Goal: Transaction & Acquisition: Purchase product/service

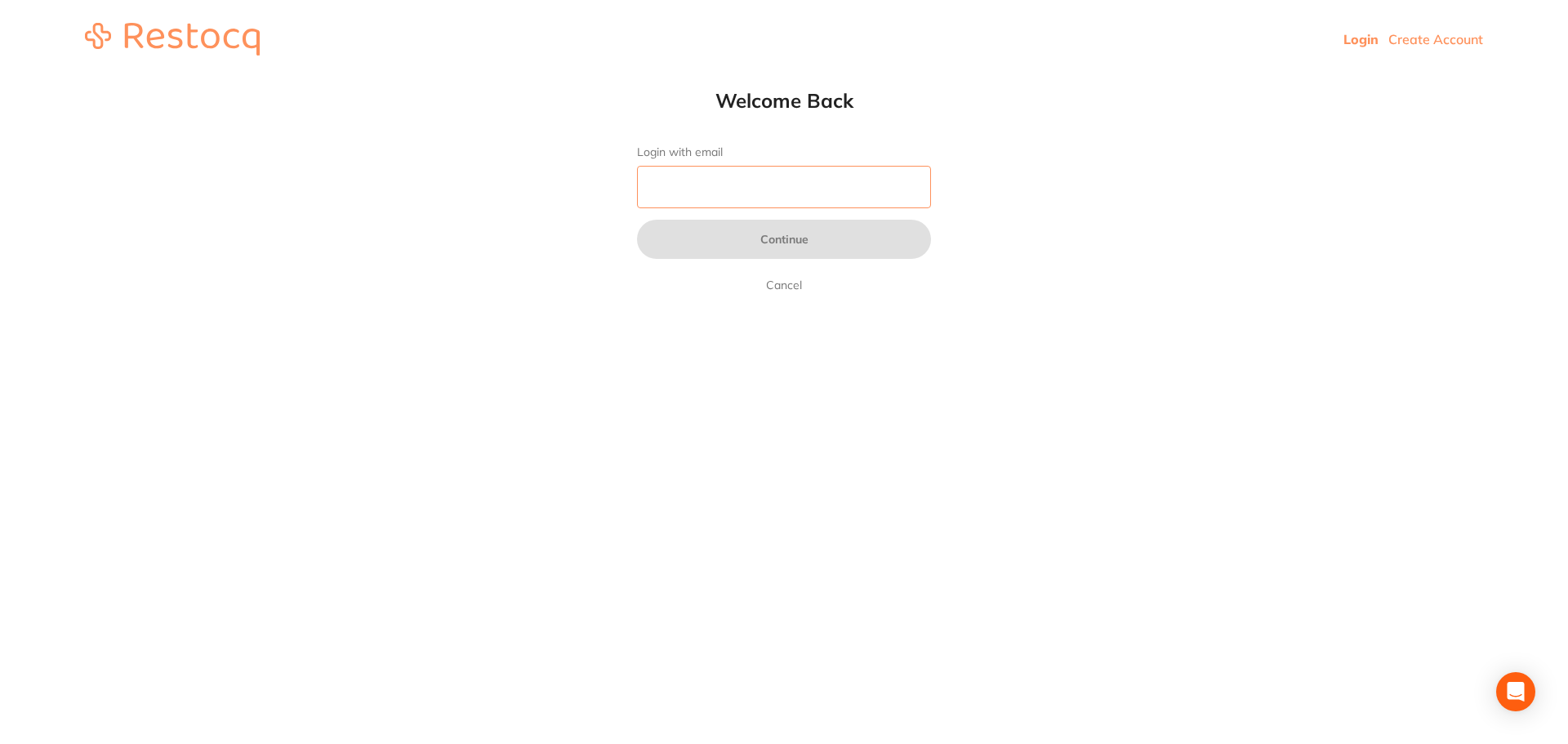
click at [808, 177] on input "Login with email" at bounding box center [783, 187] width 294 height 42
type input "[PERSON_NAME][EMAIL_ADDRESS][DOMAIN_NAME]"
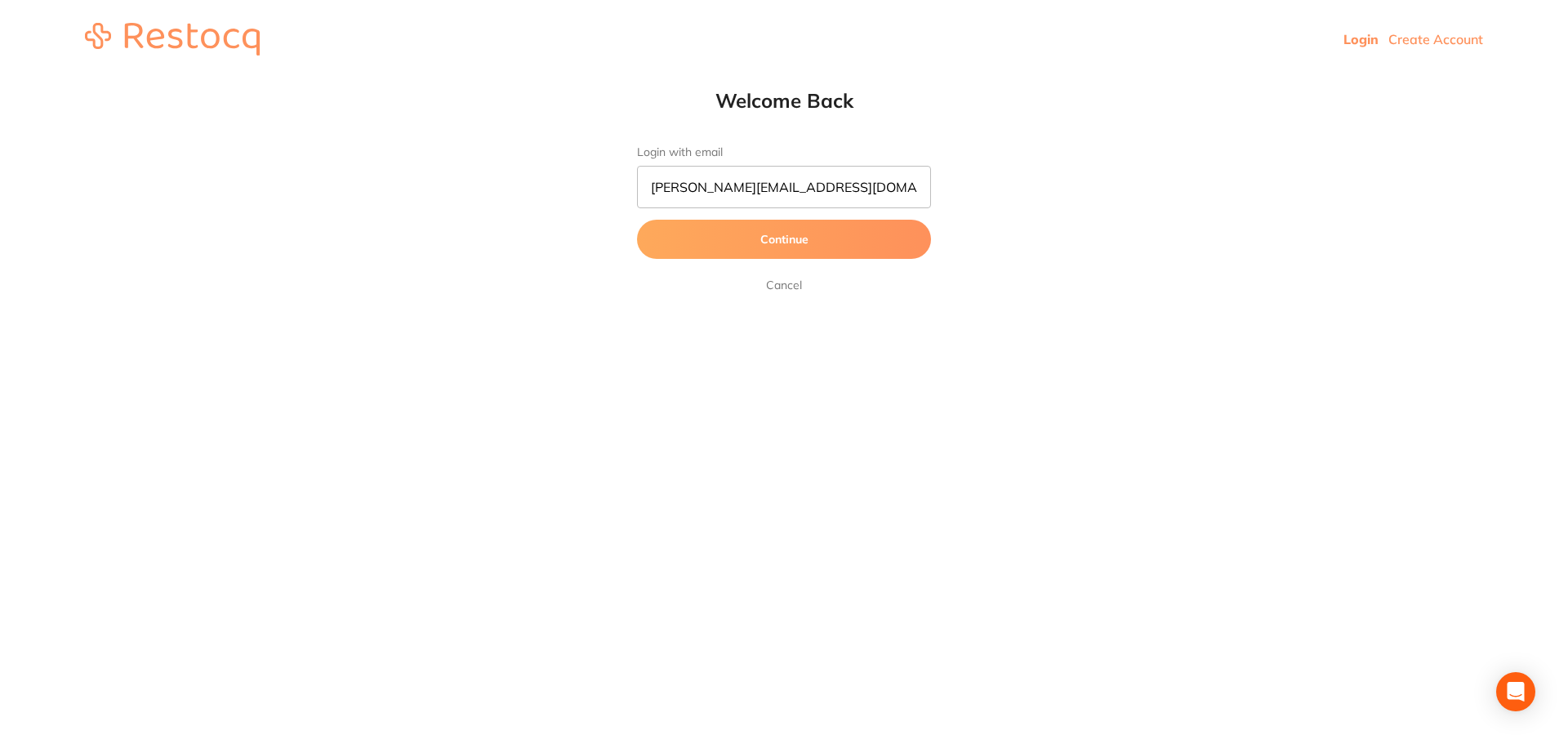
click at [791, 246] on button "Continue" at bounding box center [783, 239] width 294 height 39
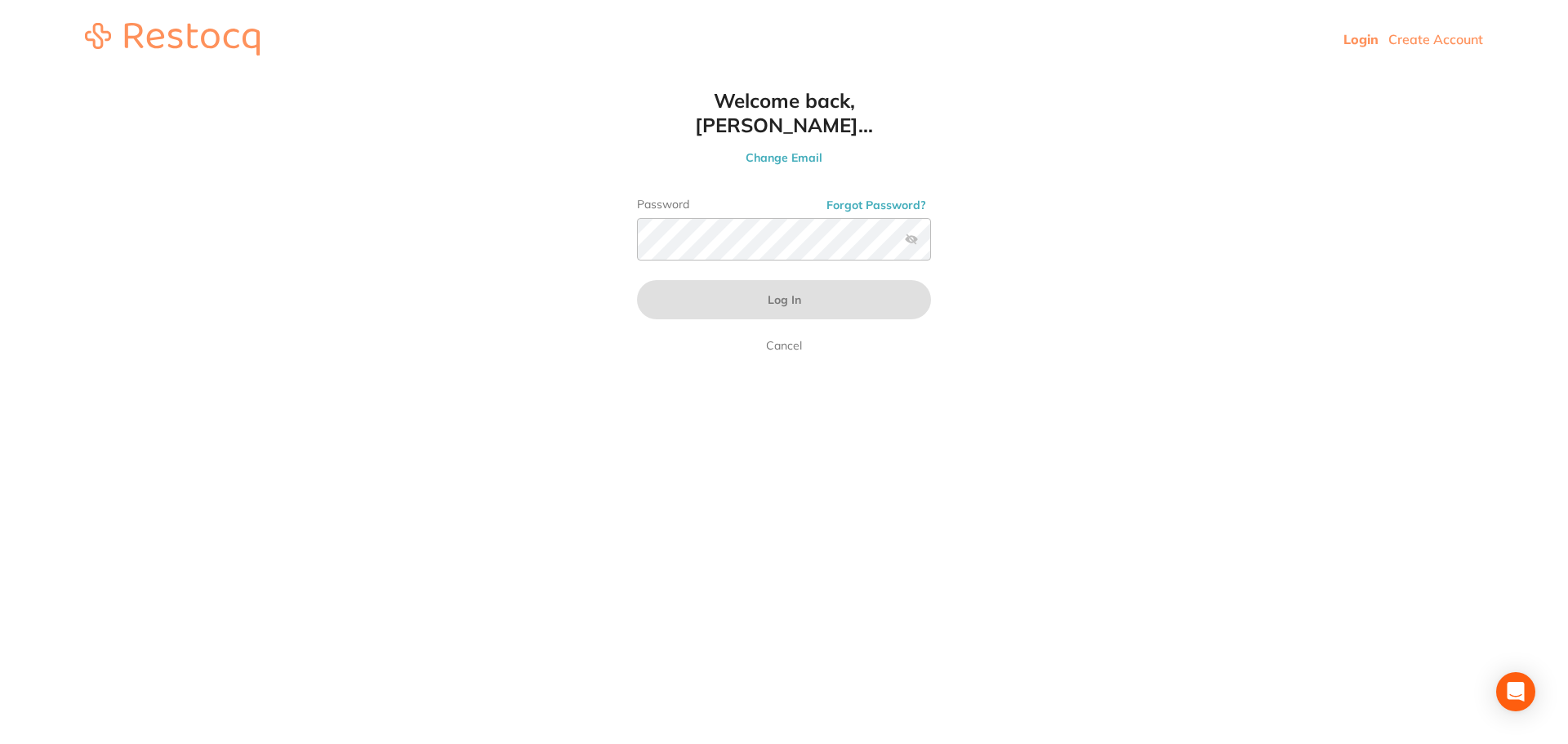
click at [915, 240] on label at bounding box center [911, 239] width 13 height 13
click at [930, 244] on input "checkbox" at bounding box center [930, 244] width 0 height 0
click at [637, 280] on button "Log In" at bounding box center [783, 300] width 294 height 39
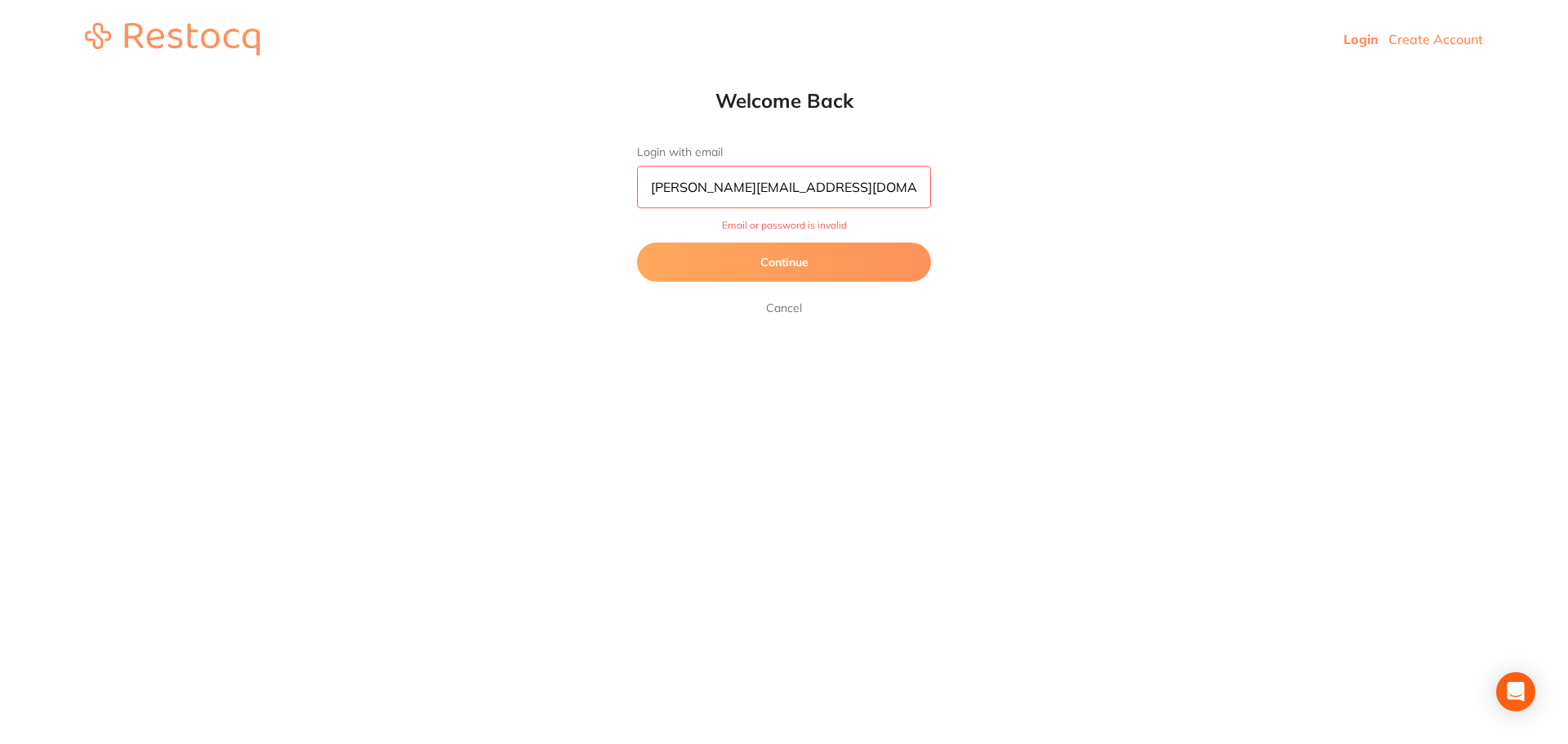
click at [799, 249] on button "Continue" at bounding box center [783, 262] width 294 height 39
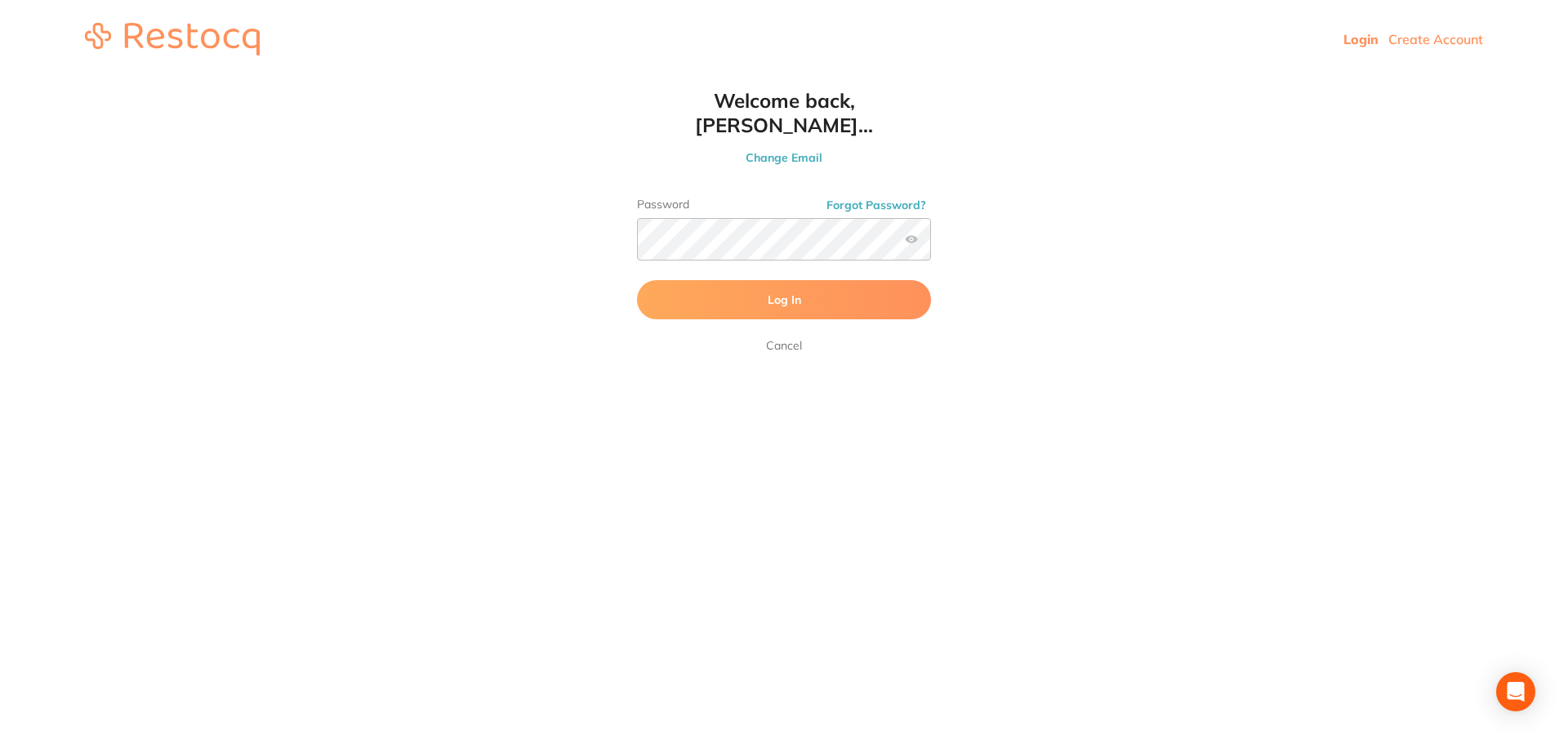
click at [738, 212] on div "Password Forgot Password?" at bounding box center [783, 235] width 294 height 76
click at [637, 280] on button "Log In" at bounding box center [783, 300] width 294 height 39
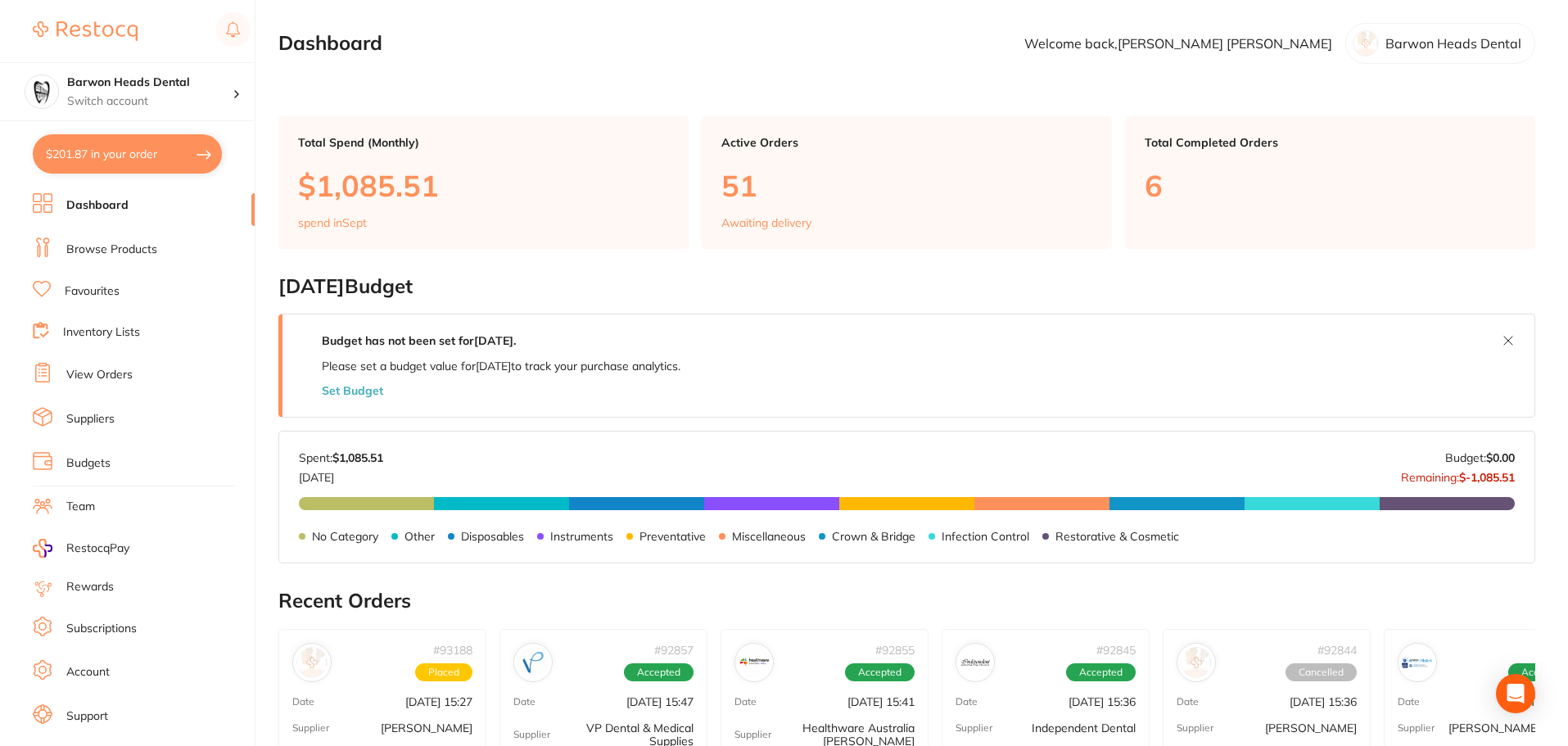
click at [130, 145] on button "$201.87 in your order" at bounding box center [127, 154] width 189 height 39
checkbox input "true"
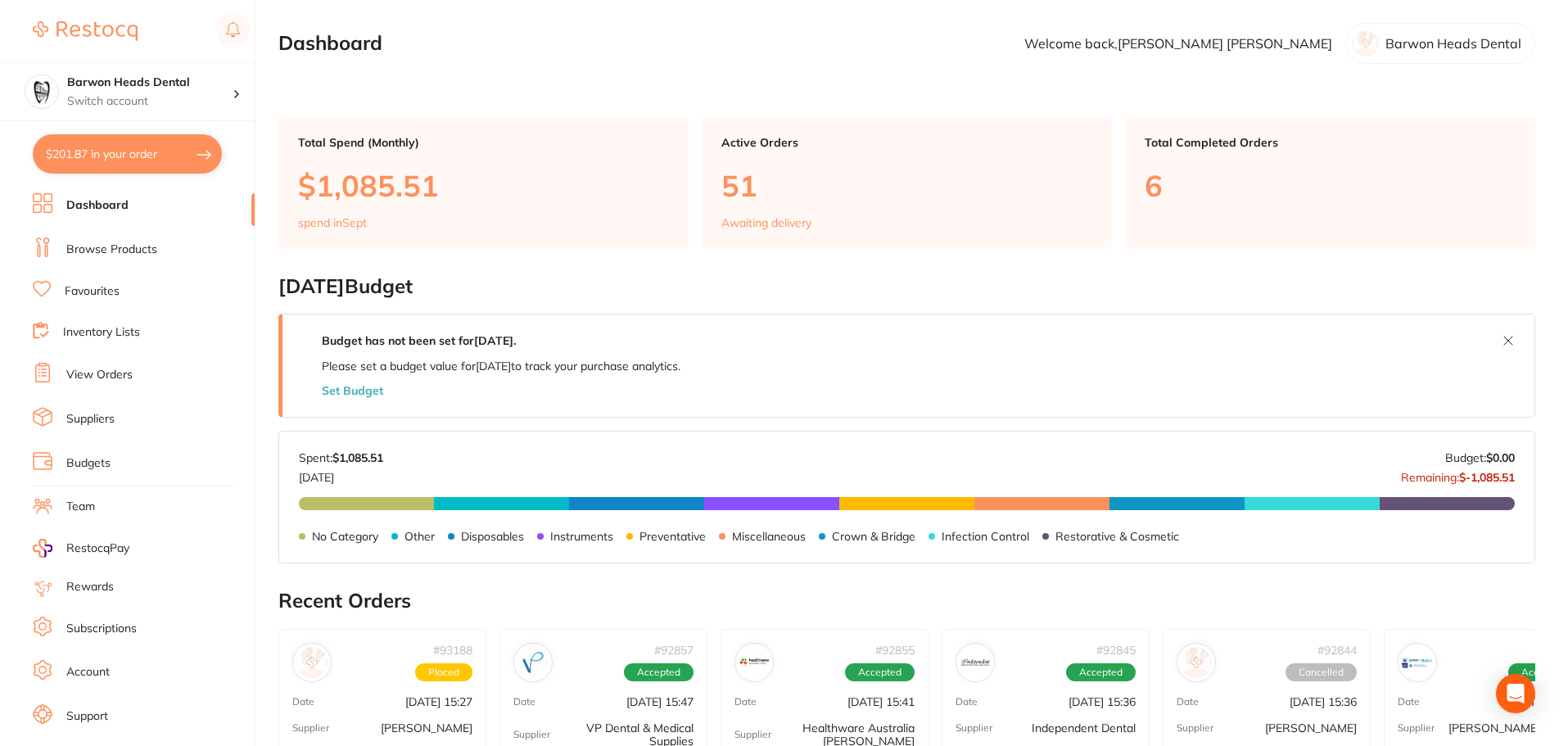
checkbox input "true"
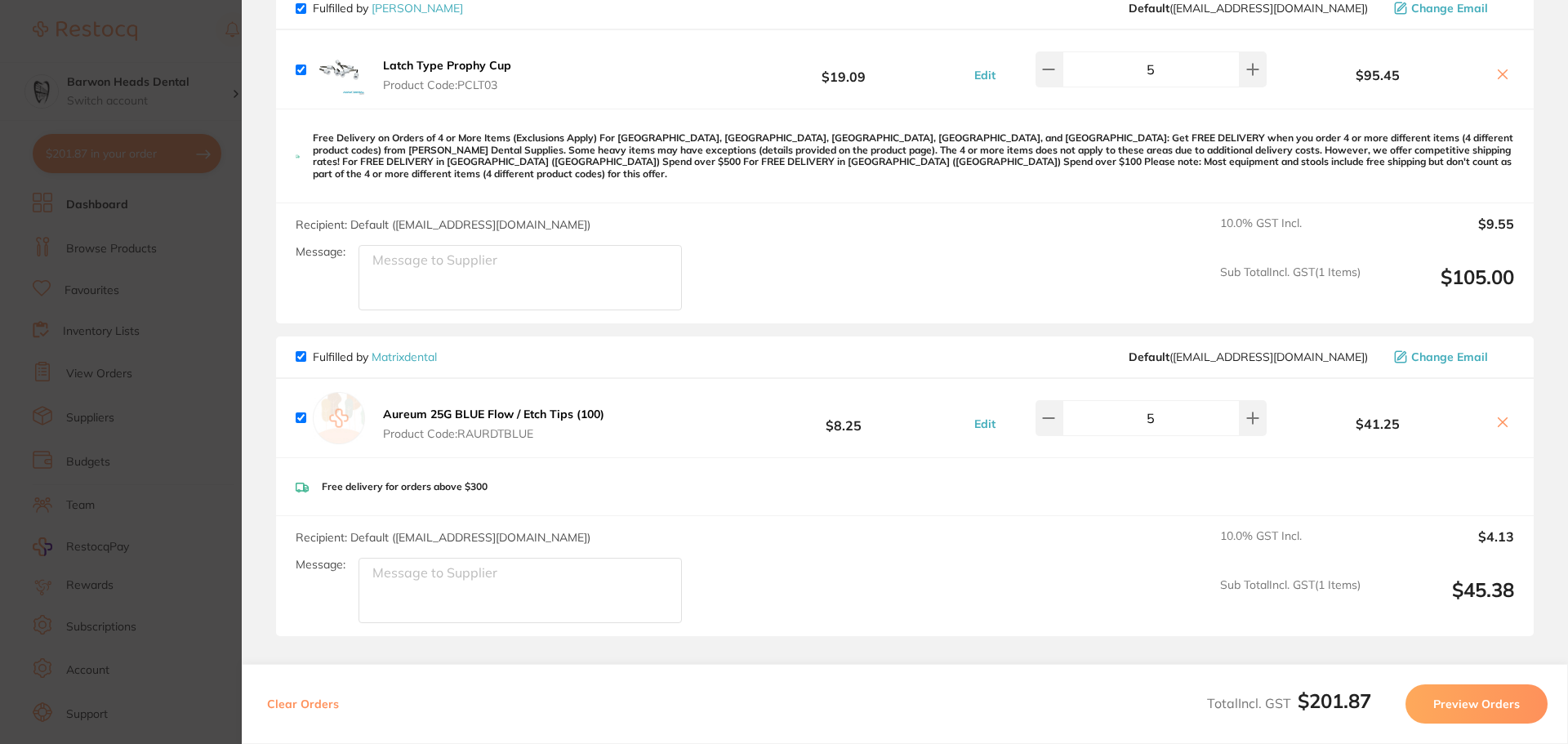
scroll to position [628, 0]
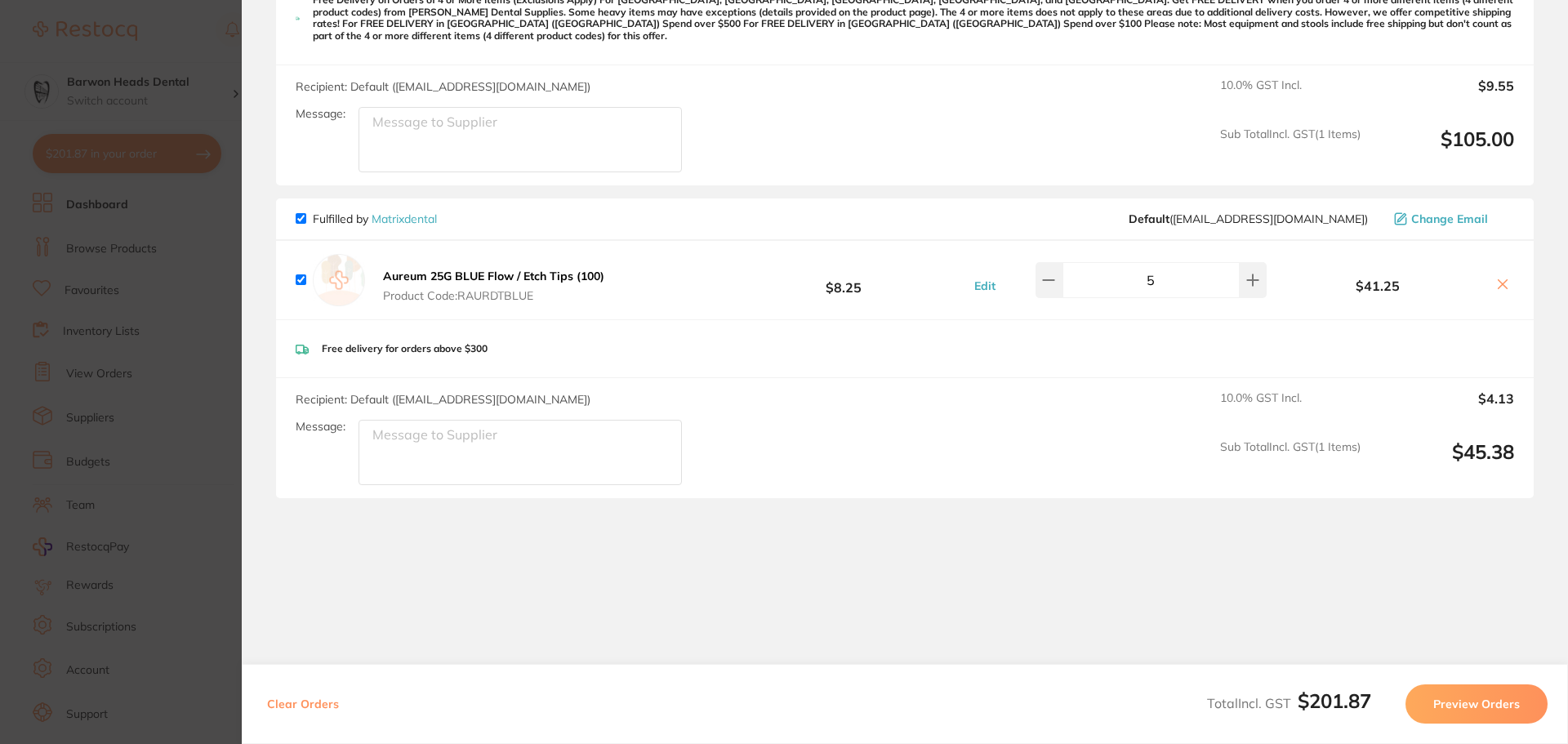
click at [126, 311] on section "Update RRP Set your pre negotiated price for this item. Item Agreed RRP (excl. …" at bounding box center [784, 372] width 1568 height 744
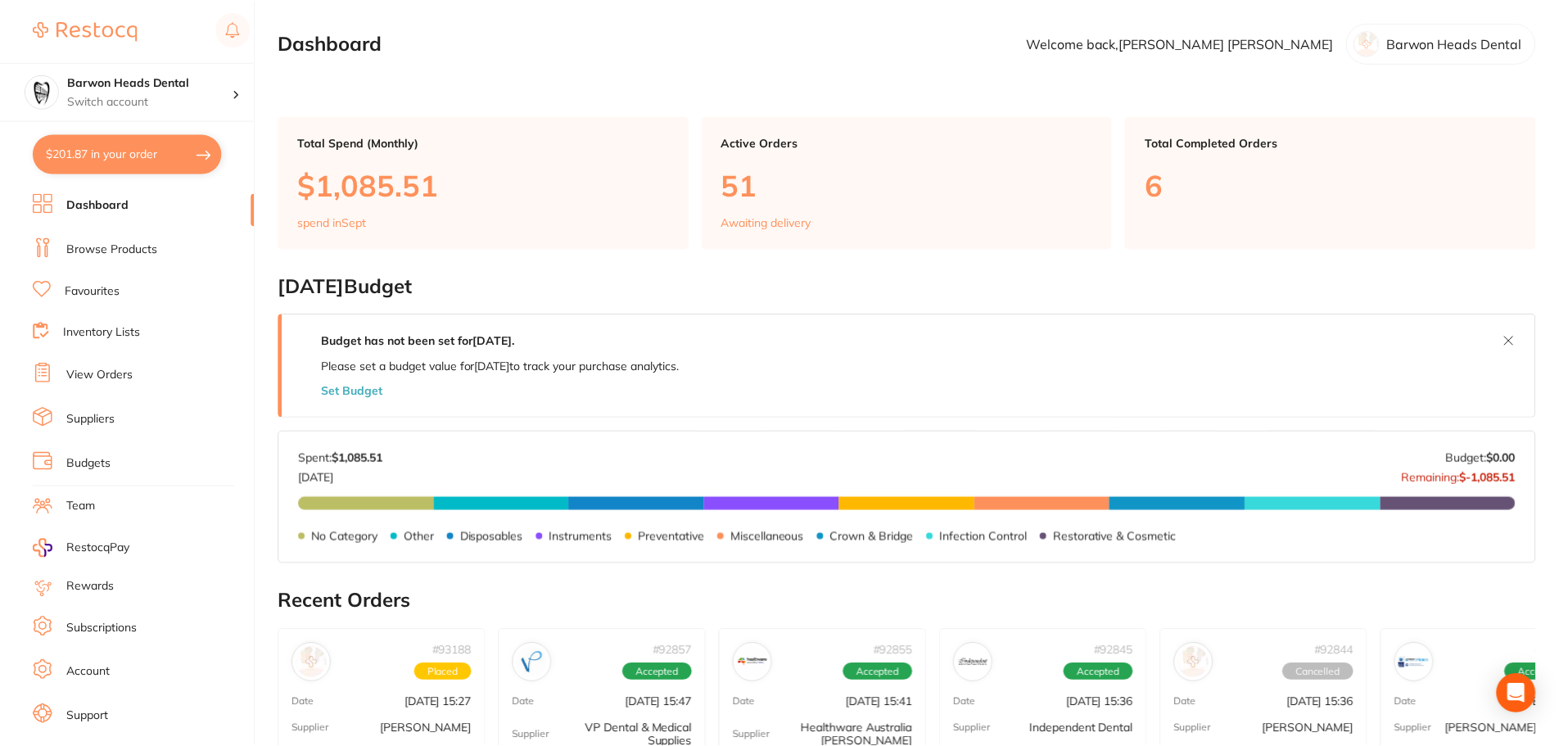
scroll to position [564, 0]
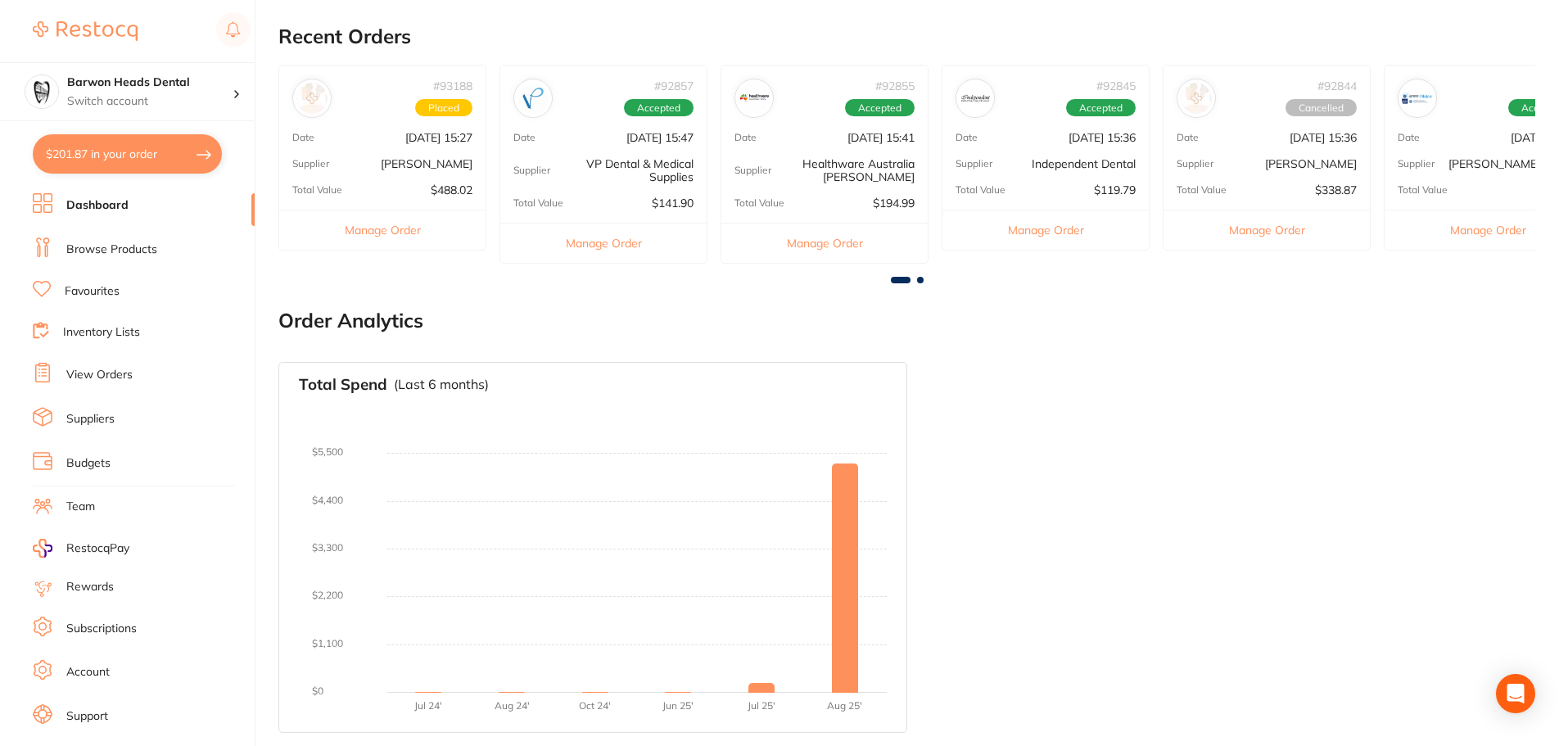
click at [108, 243] on link "Browse Products" at bounding box center [111, 250] width 91 height 16
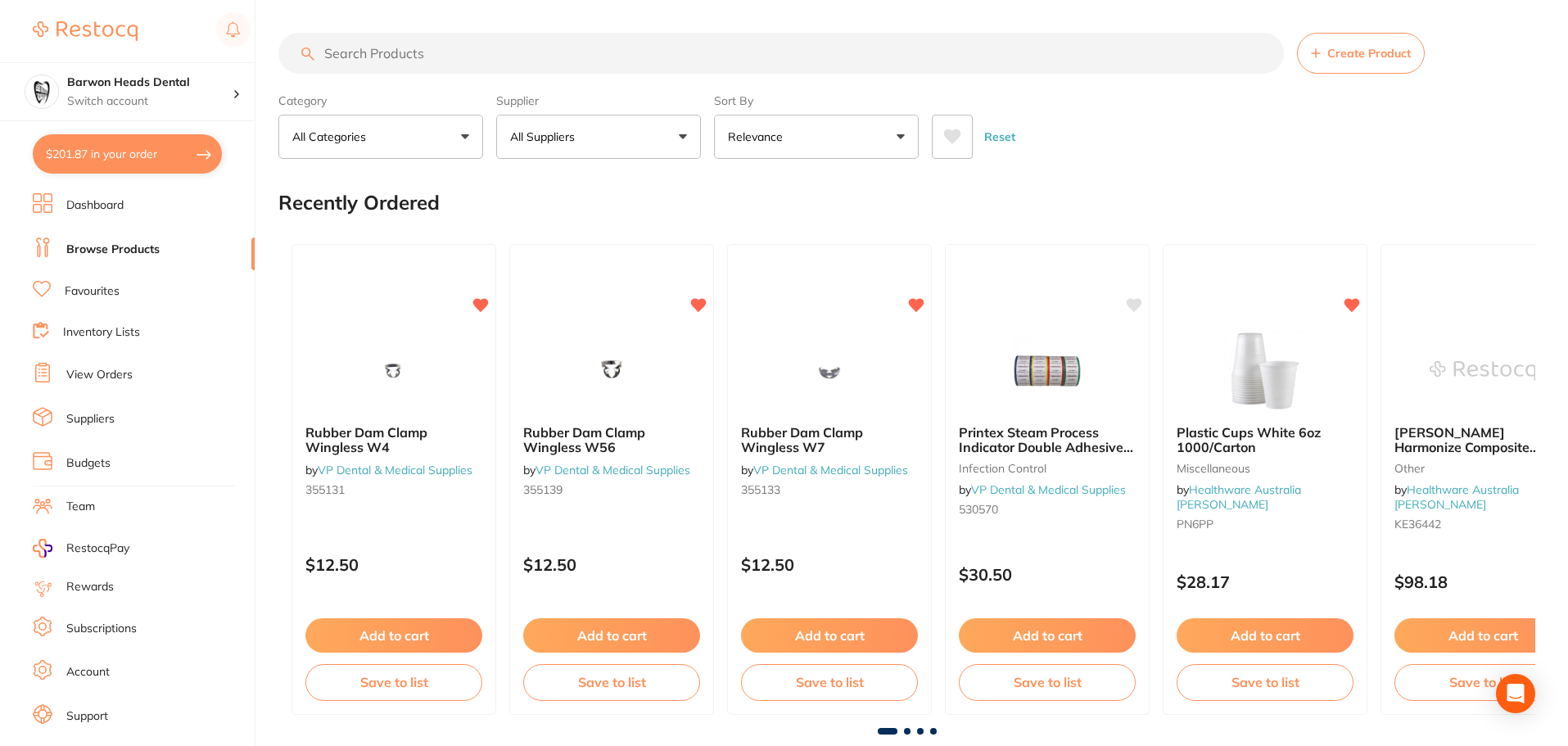
click at [991, 73] on input "search" at bounding box center [781, 53] width 1005 height 41
click at [678, 57] on input "search" at bounding box center [781, 53] width 1005 height 41
type input "[MEDICAL_DATA]"
